Goal: Task Accomplishment & Management: Use online tool/utility

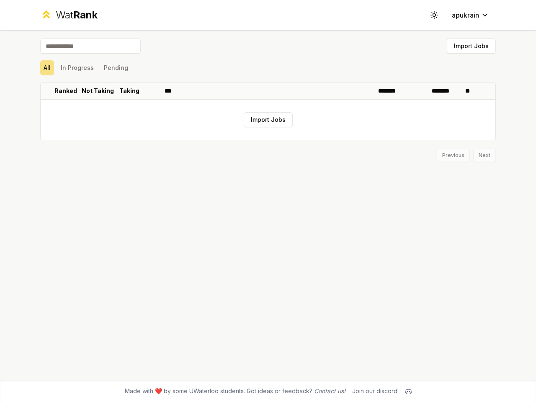
click at [434, 15] on icon at bounding box center [434, 15] width 8 height 8
click at [471, 46] on button "Import Jobs" at bounding box center [471, 46] width 49 height 15
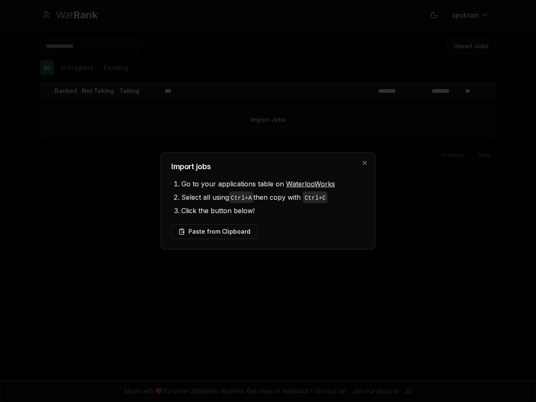
click at [77, 68] on div at bounding box center [268, 201] width 536 height 402
click at [116, 68] on div at bounding box center [268, 201] width 536 height 402
click at [47, 91] on div at bounding box center [268, 201] width 536 height 402
click at [66, 91] on div at bounding box center [268, 201] width 536 height 402
click at [98, 91] on p "Not Taking" at bounding box center [98, 91] width 32 height 8
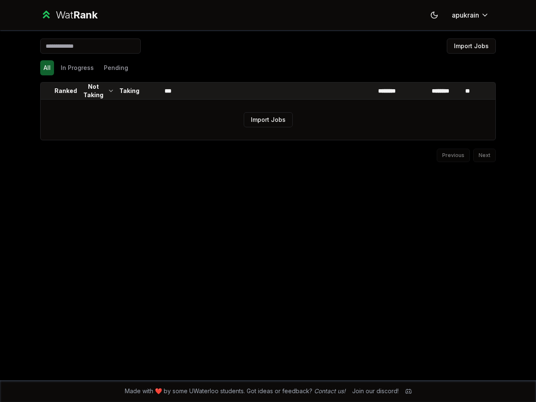
click at [129, 91] on p "Taking" at bounding box center [129, 91] width 20 height 8
click at [151, 91] on th at bounding box center [151, 90] width 20 height 17
